Goal: Task Accomplishment & Management: Manage account settings

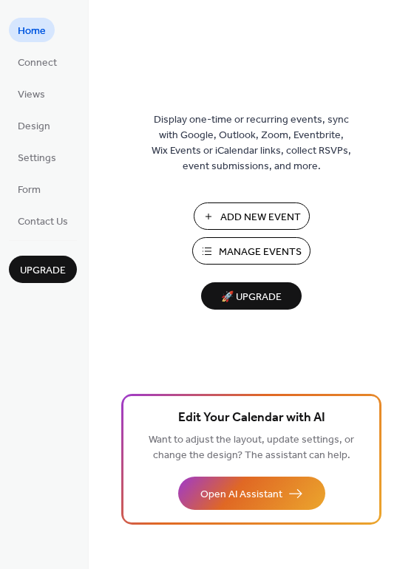
click at [234, 254] on span "Manage Events" at bounding box center [260, 253] width 83 height 16
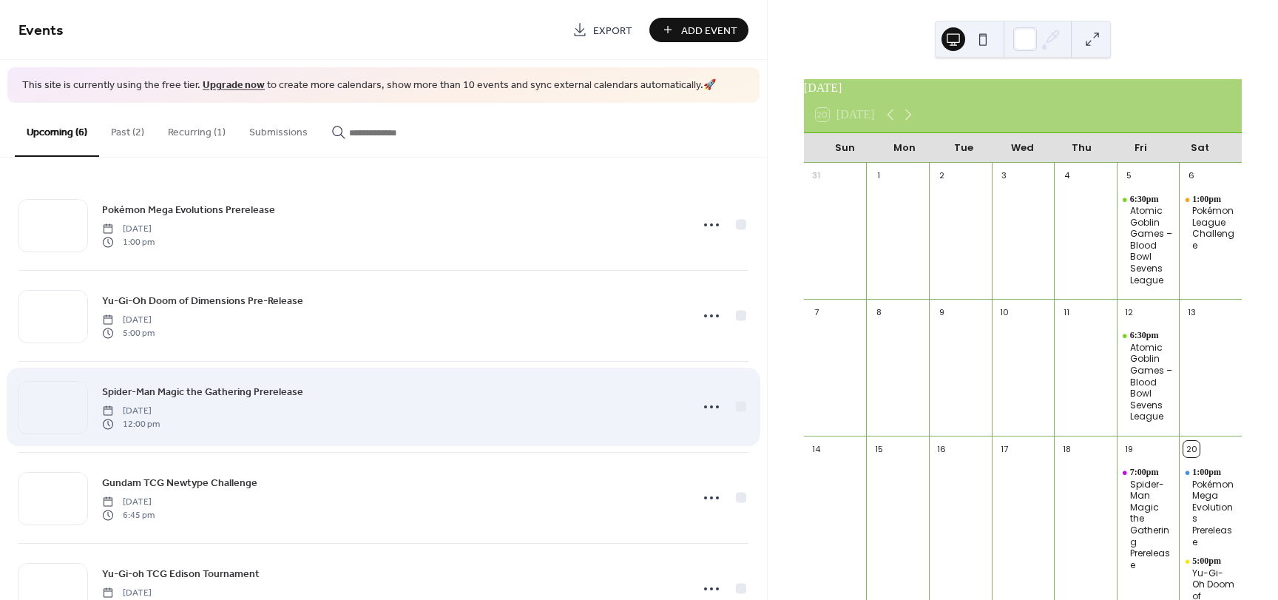
click at [570, 381] on div "Spider-Man Magic the Gathering Prerelease Sunday, September 21, 2025 12:00 pm" at bounding box center [383, 407] width 730 height 90
click at [711, 410] on icon at bounding box center [711, 407] width 24 height 24
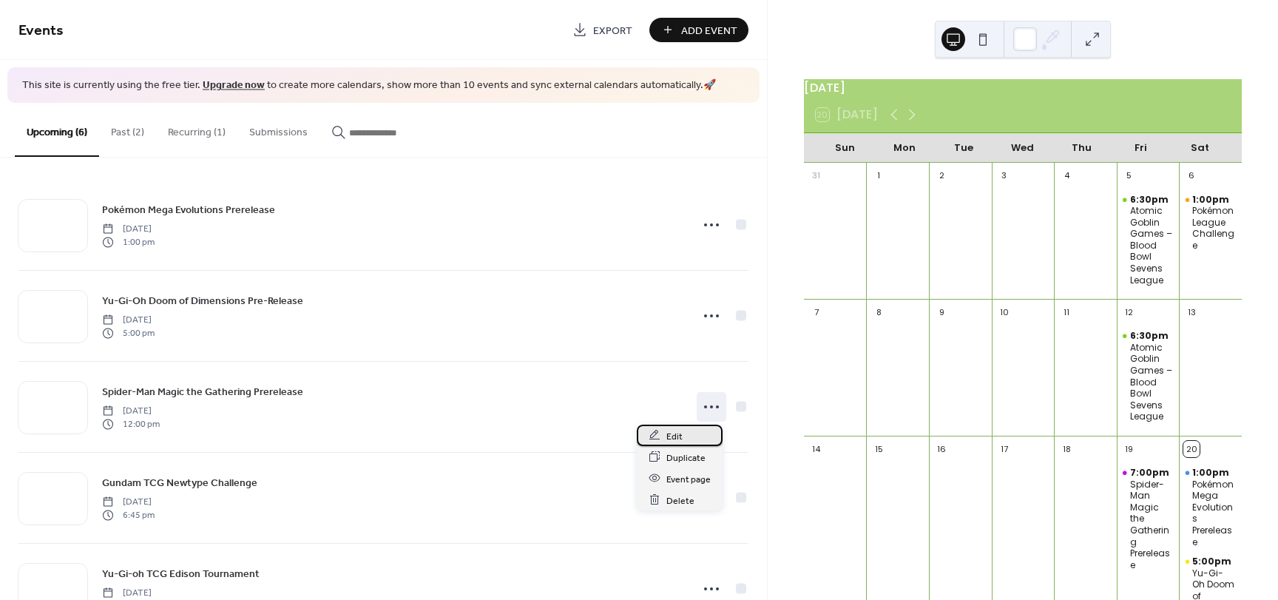
click at [680, 432] on span "Edit" at bounding box center [674, 436] width 16 height 16
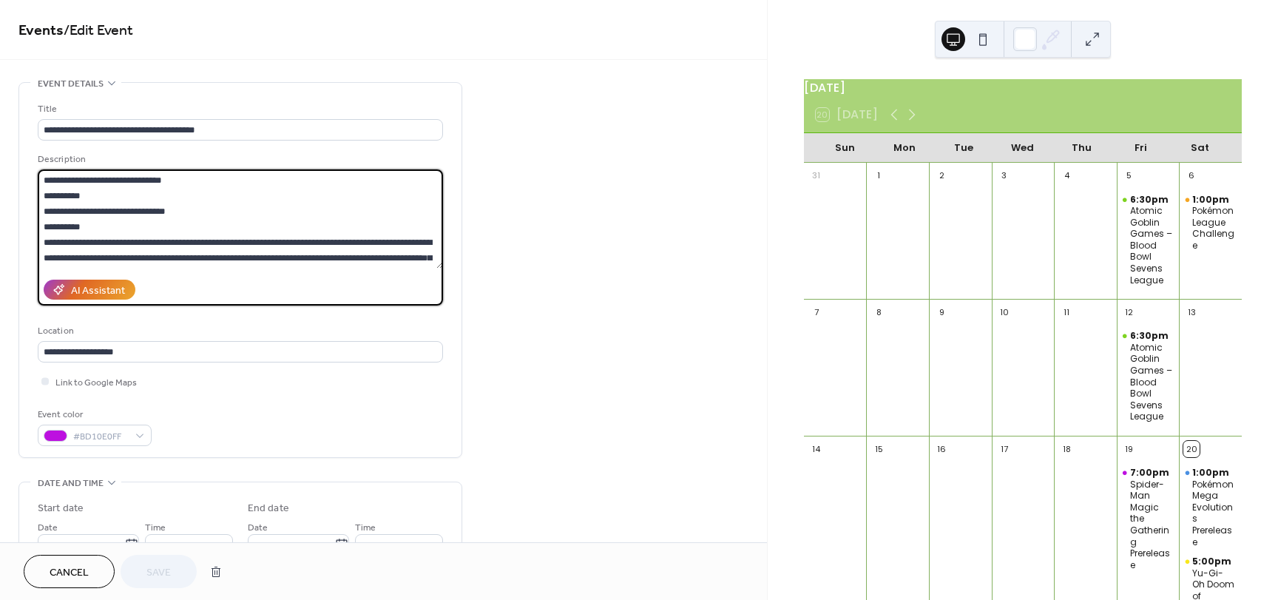
drag, startPoint x: 83, startPoint y: 197, endPoint x: 75, endPoint y: 196, distance: 8.3
click at [75, 196] on textarea at bounding box center [240, 218] width 405 height 99
drag, startPoint x: 97, startPoint y: 223, endPoint x: 75, endPoint y: 226, distance: 21.6
click at [75, 226] on textarea at bounding box center [240, 218] width 405 height 99
type textarea "**********"
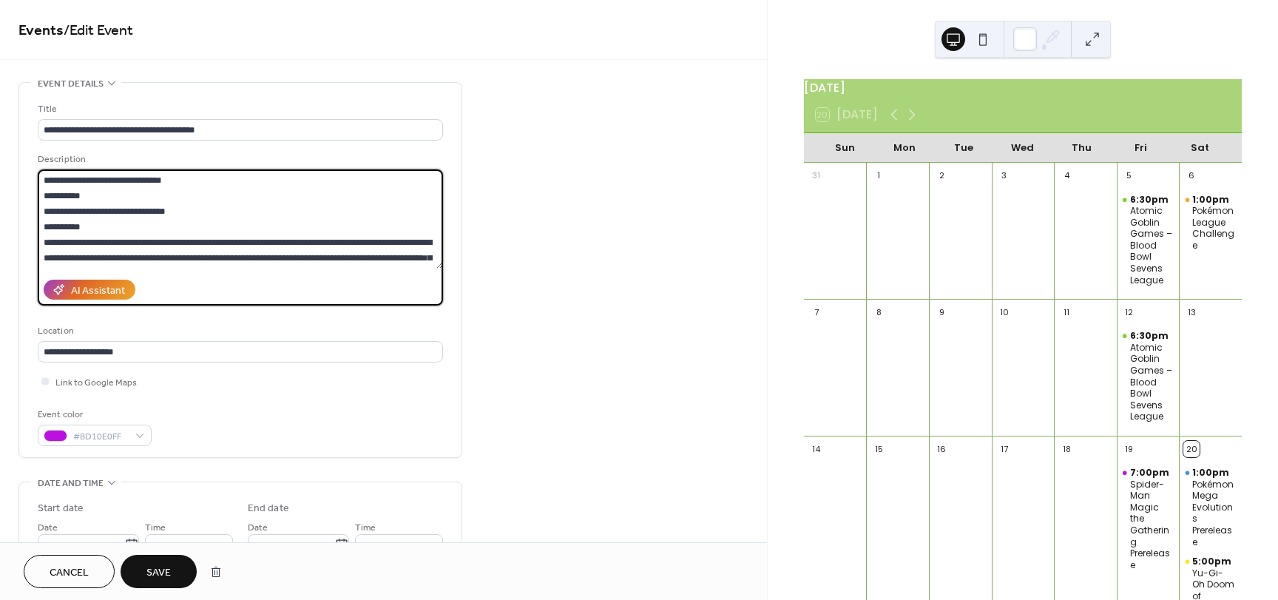
click at [151, 580] on span "Save" at bounding box center [158, 573] width 24 height 16
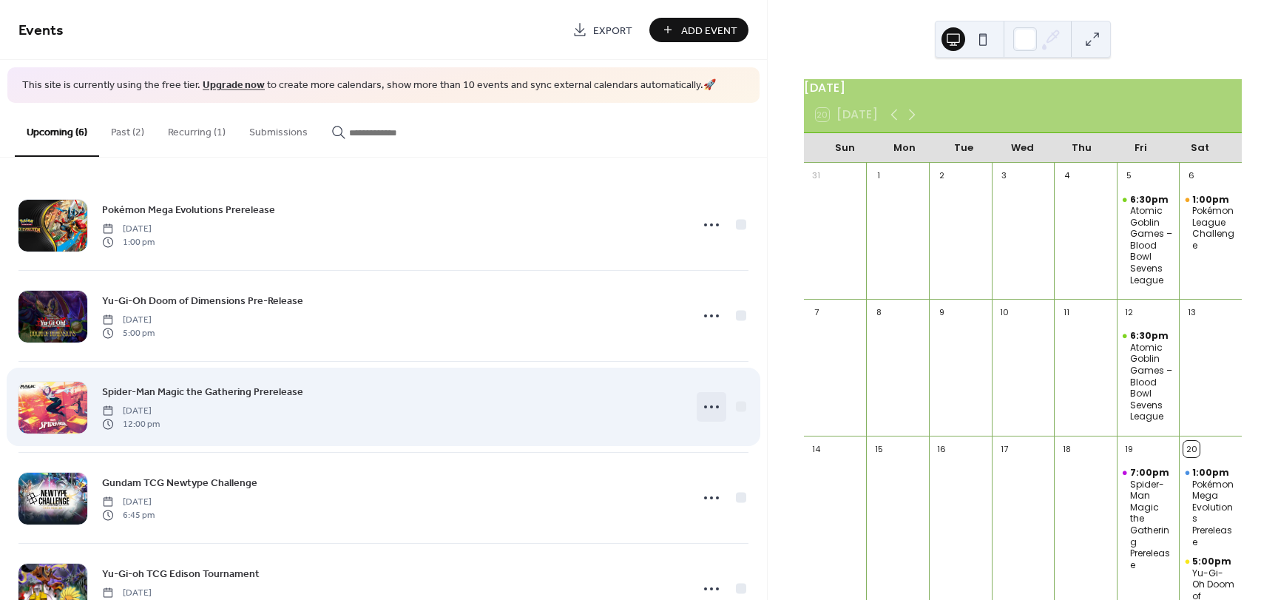
click at [699, 403] on icon at bounding box center [711, 407] width 24 height 24
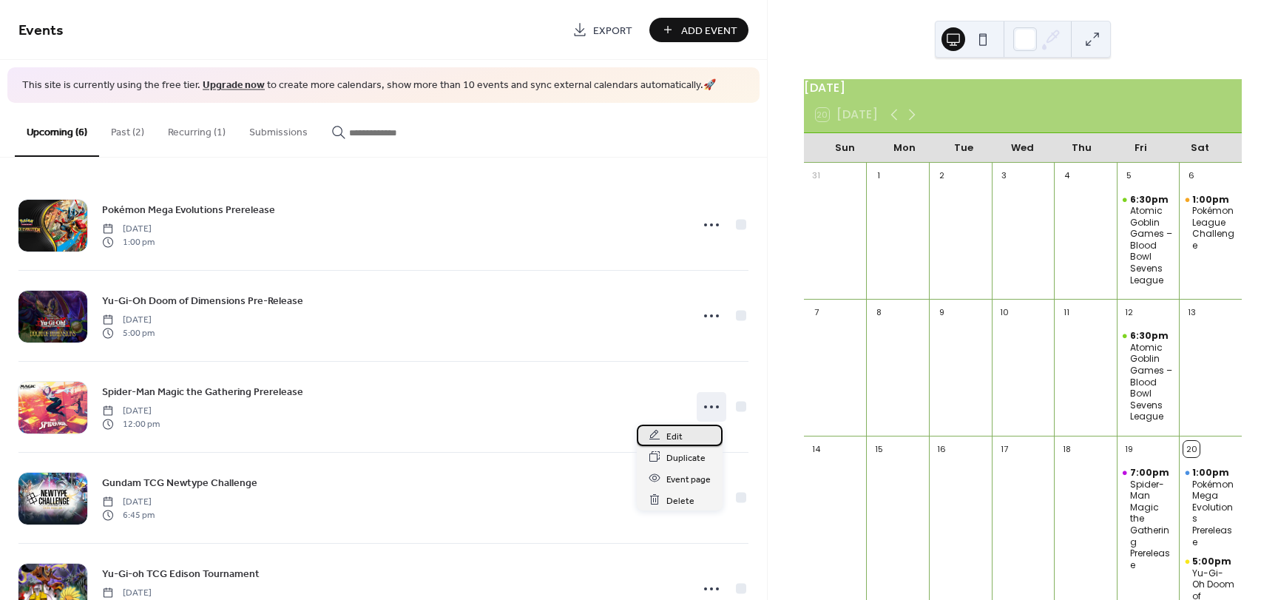
click at [686, 431] on div "Edit" at bounding box center [680, 434] width 86 height 21
